Goal: Find specific page/section: Find specific page/section

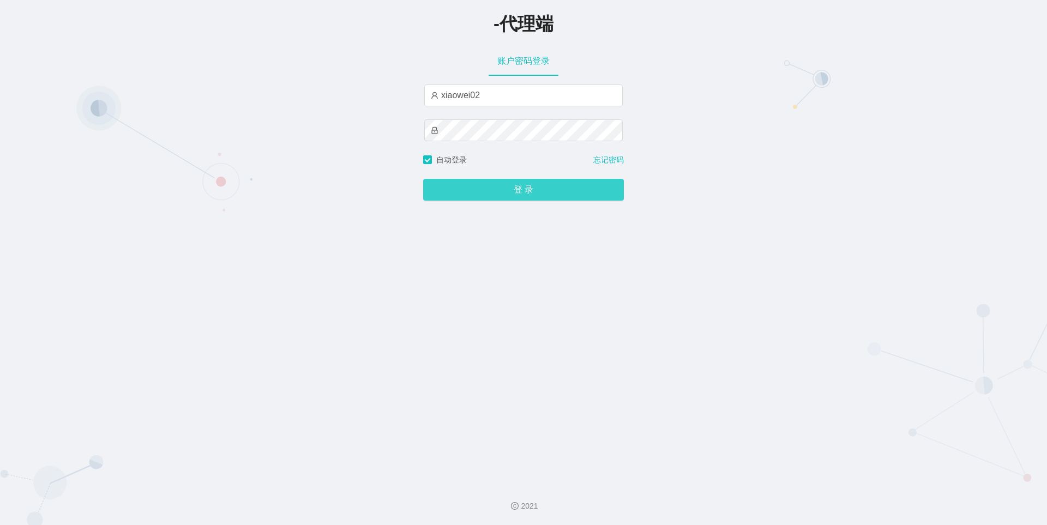
click at [524, 187] on button "登 录" at bounding box center [523, 190] width 201 height 22
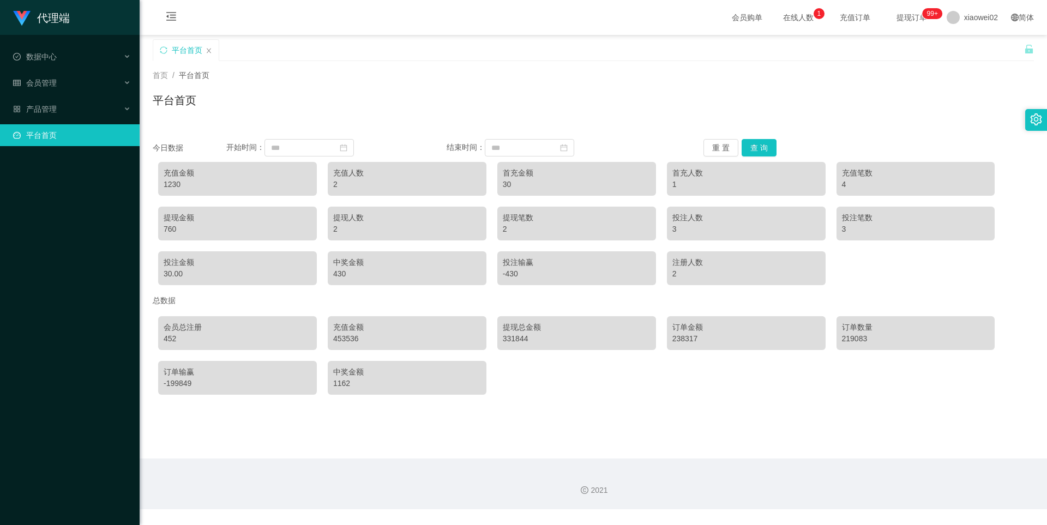
click at [377, 184] on div "2" at bounding box center [407, 184] width 148 height 11
click at [788, 16] on span "在线人数 0 1 2 3 4 5 6 7 8 9 0 1 2 3 4 5 6 7 8 9 0 1 2 3 4 5 6 7 8 9" at bounding box center [797, 18] width 41 height 8
click at [53, 111] on span "产品管理" at bounding box center [35, 109] width 44 height 9
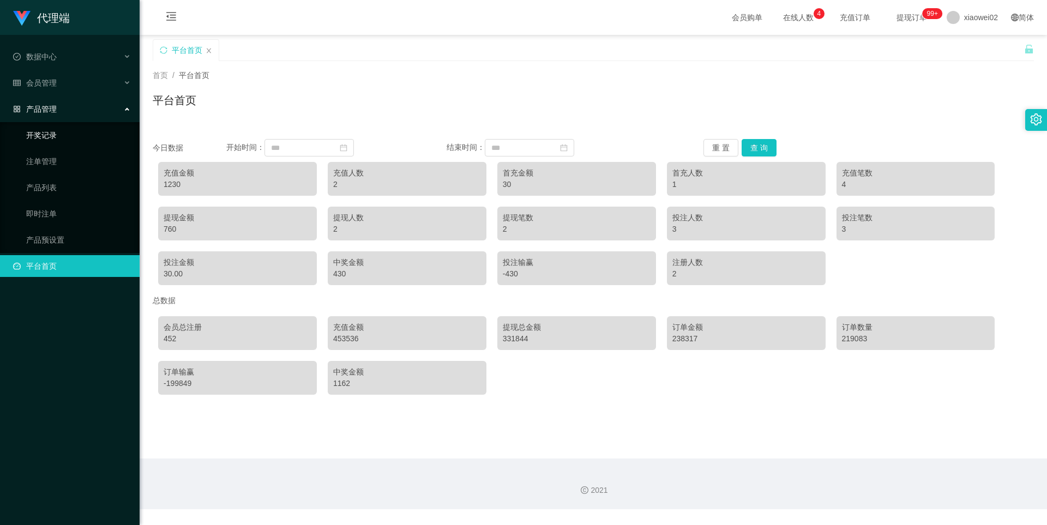
click at [50, 134] on link "开奖记录" at bounding box center [78, 135] width 105 height 22
